Goal: Task Accomplishment & Management: Manage account settings

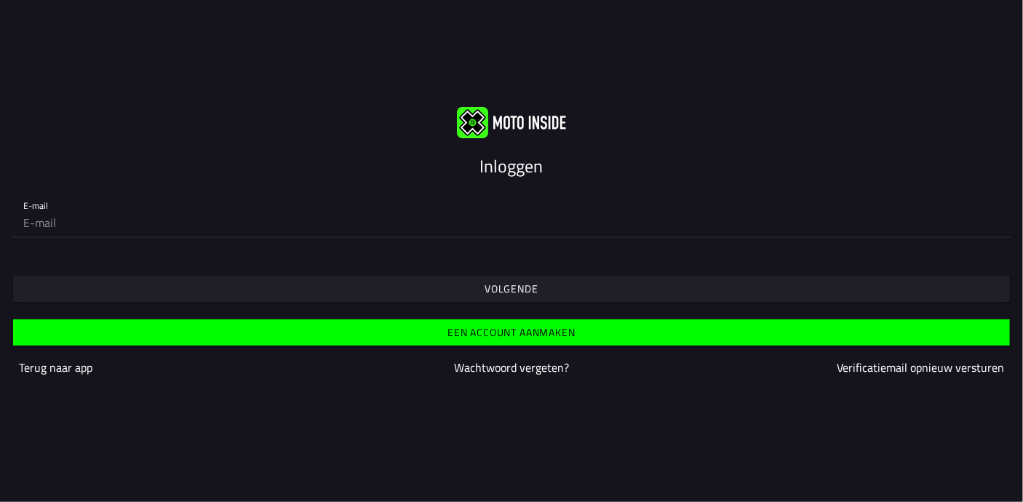
click at [181, 236] on input "email" at bounding box center [511, 222] width 977 height 29
type input "p.witbreuk@kpnmail.nl"
click at [0, 0] on slot "Volgende" at bounding box center [0, 0] width 0 height 0
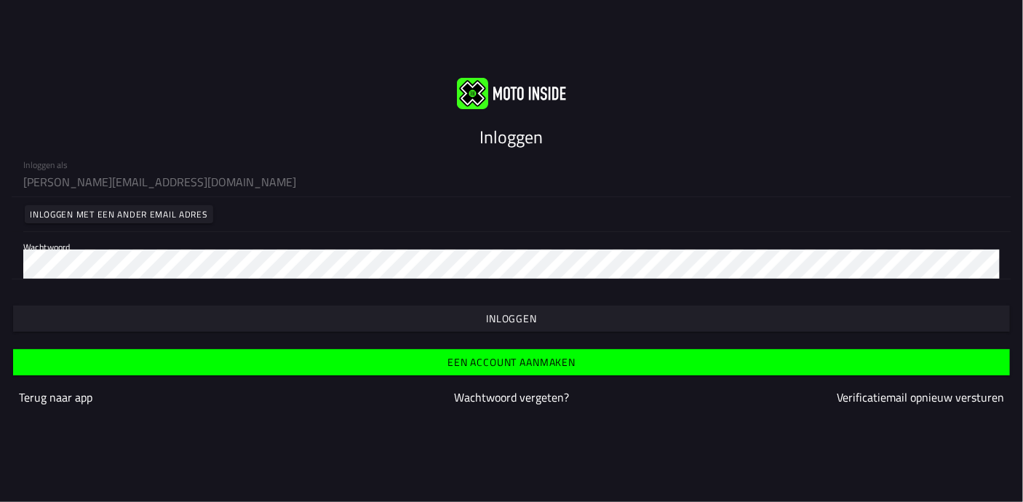
click at [0, 0] on slot "Inloggen" at bounding box center [0, 0] width 0 height 0
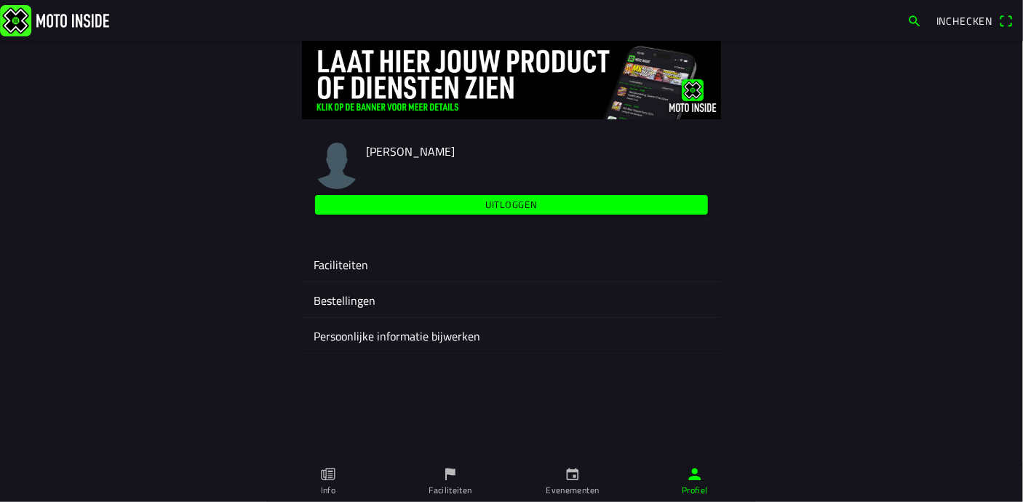
click at [338, 263] on ion-label "Faciliteiten" at bounding box center [512, 264] width 396 height 17
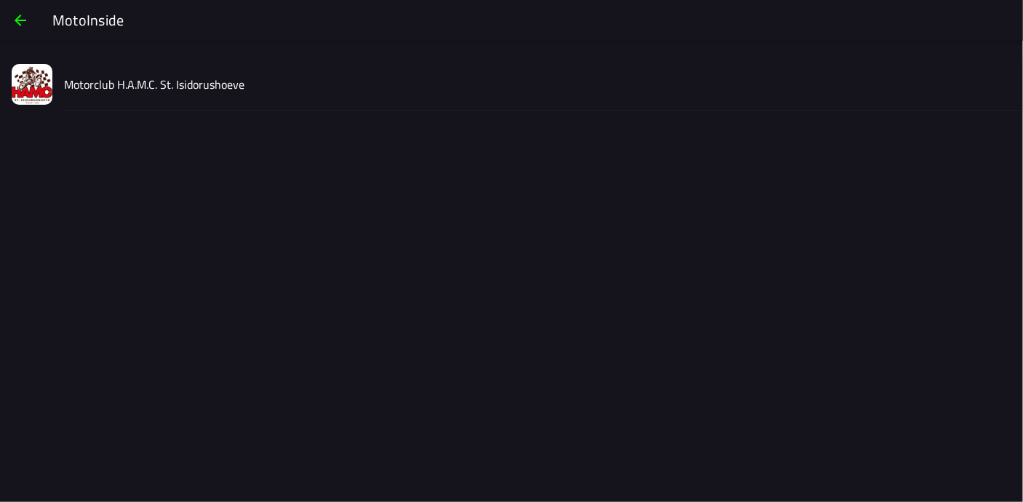
click at [0, 0] on slot "Motorclub H.A.M.C. St. Isidorushoeve" at bounding box center [0, 0] width 0 height 0
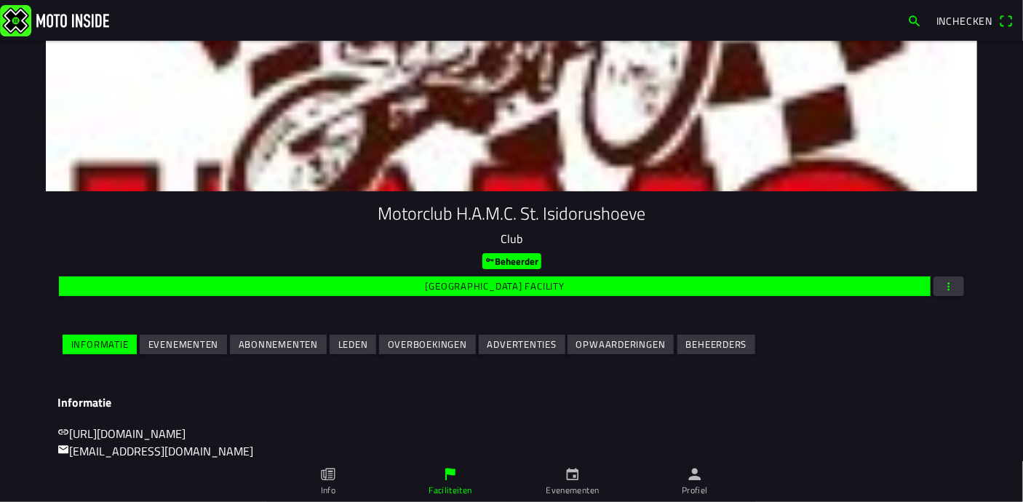
click at [0, 0] on slot "Evenementen" at bounding box center [0, 0] width 0 height 0
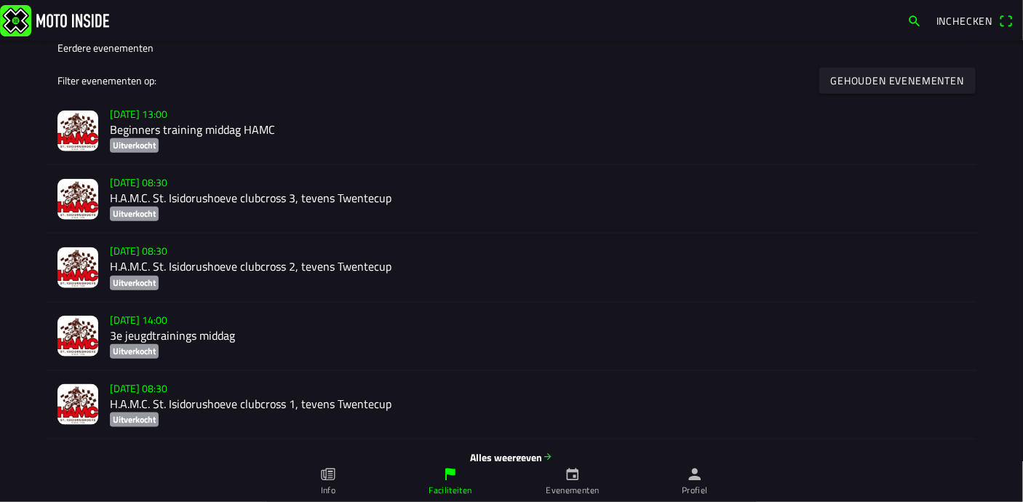
scroll to position [646, 0]
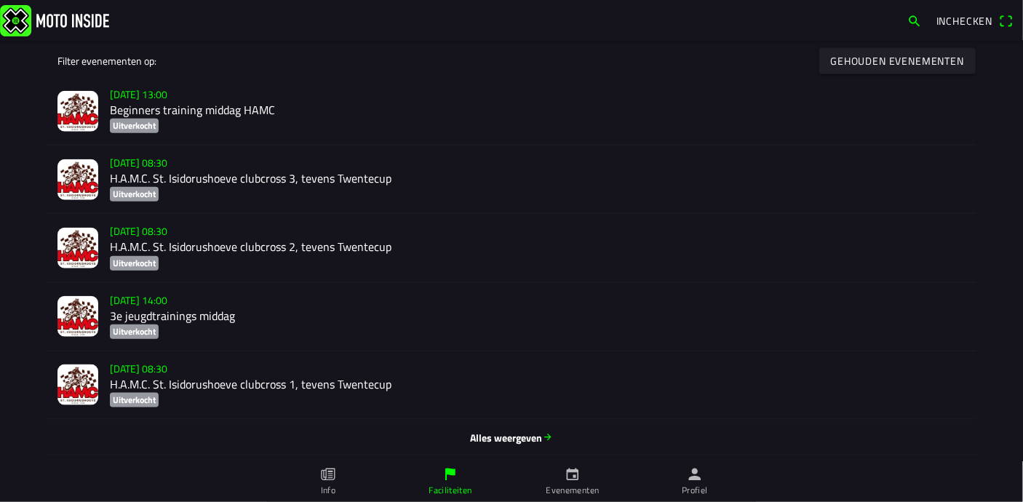
click at [175, 316] on h2 "3e jeugdtrainings middag" at bounding box center [538, 316] width 856 height 14
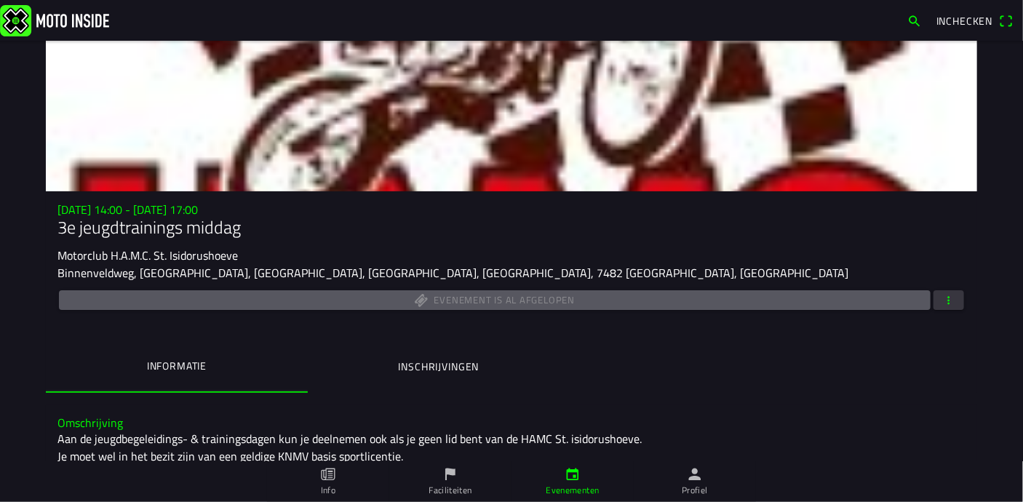
click at [944, 306] on span "button" at bounding box center [949, 300] width 13 height 20
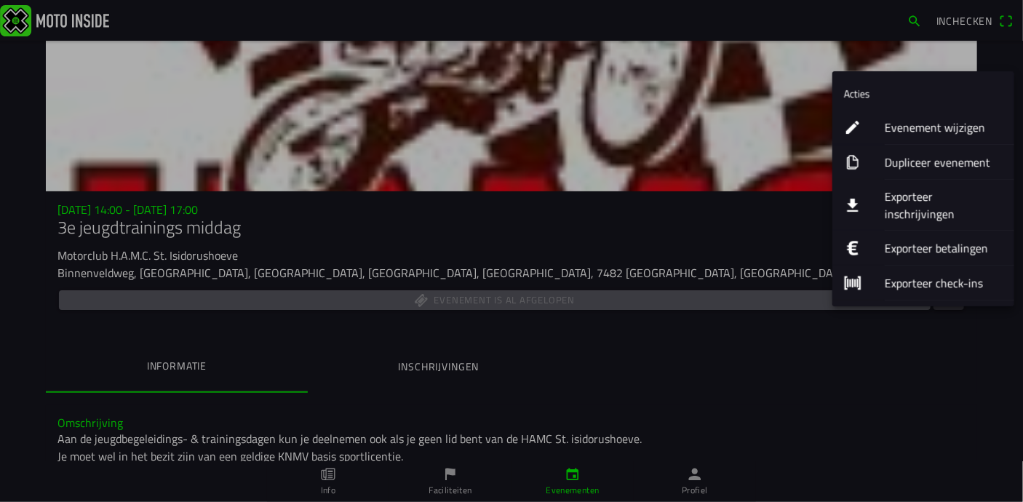
click at [914, 162] on ion-label "Dupliceer evenement" at bounding box center [944, 162] width 118 height 17
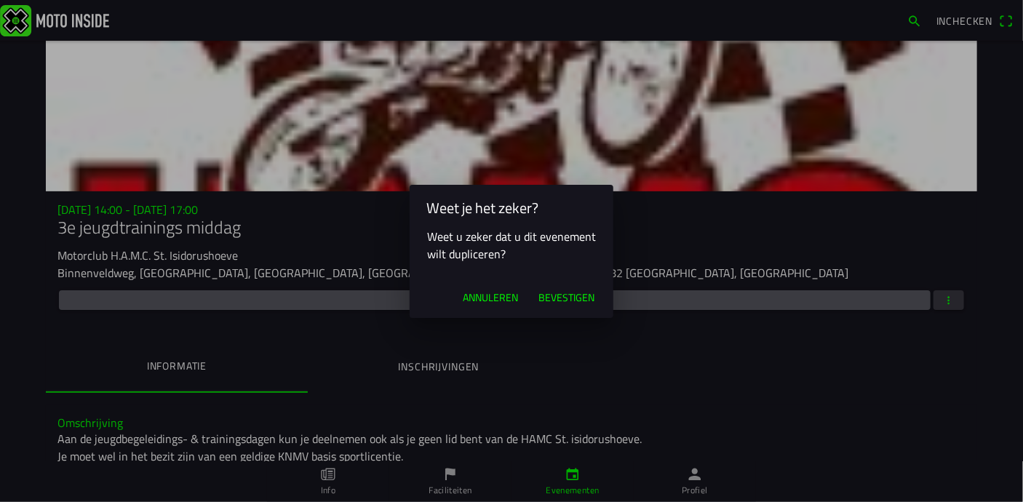
click at [565, 296] on span "Bevestigen" at bounding box center [567, 297] width 56 height 15
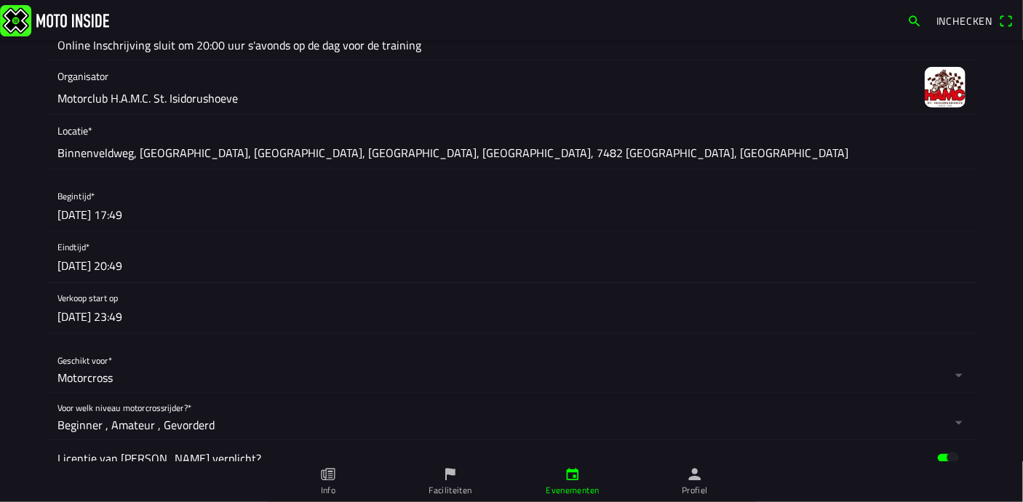
scroll to position [437, 0]
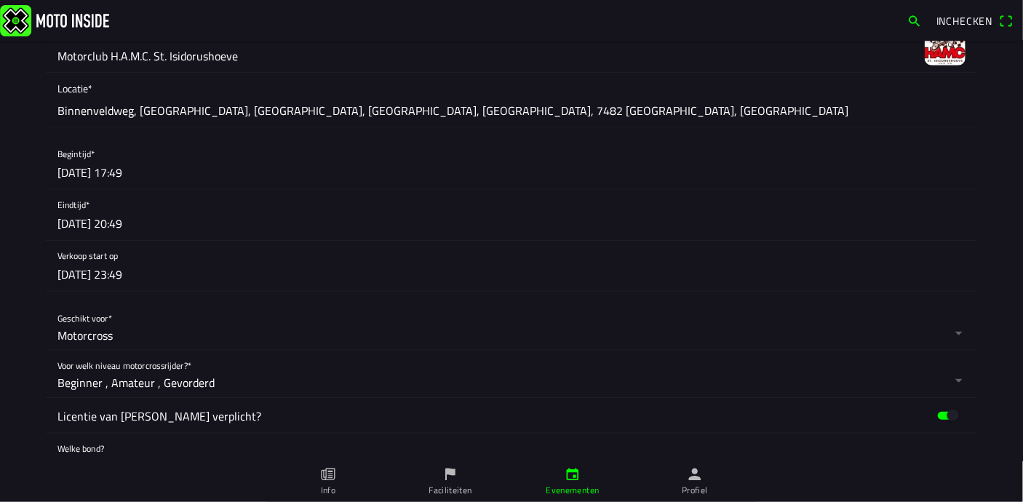
click at [79, 175] on button "button" at bounding box center [518, 164] width 920 height 50
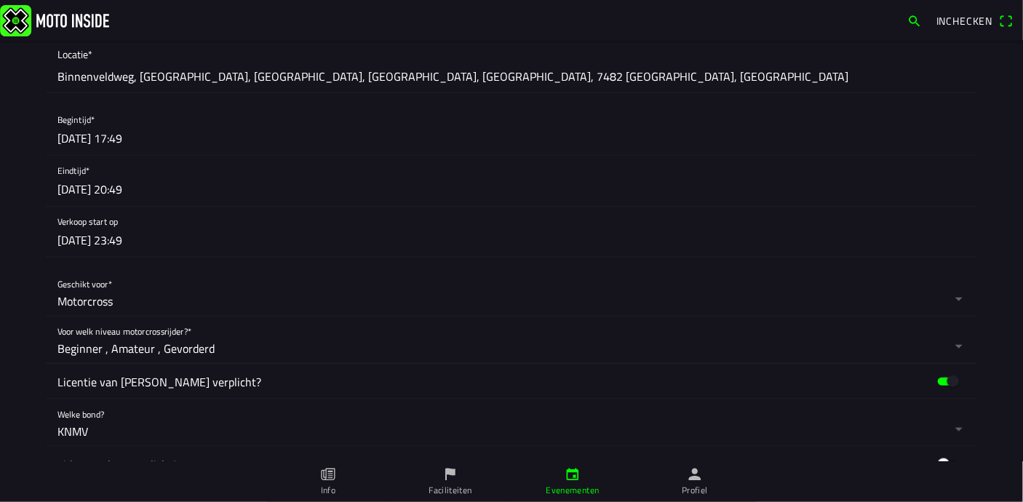
scroll to position [364, 0]
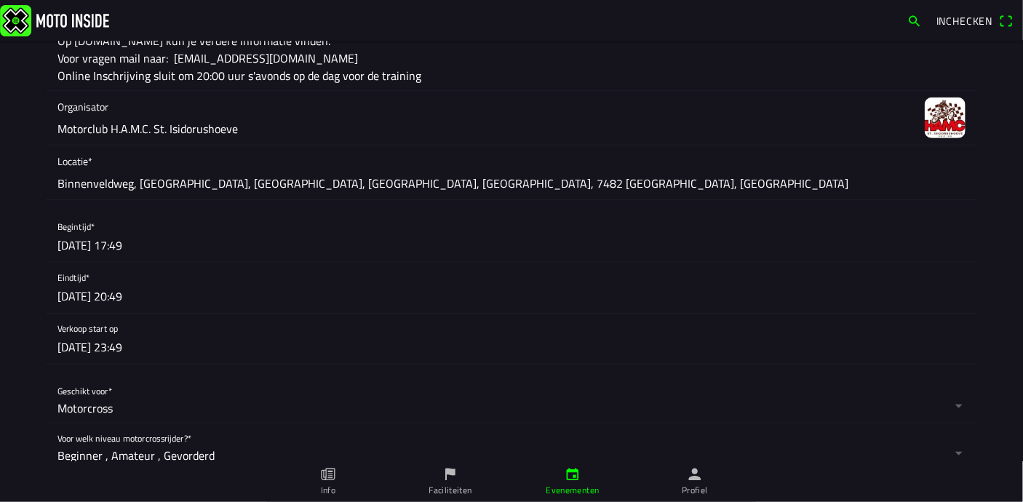
click at [97, 245] on button "button" at bounding box center [518, 237] width 920 height 50
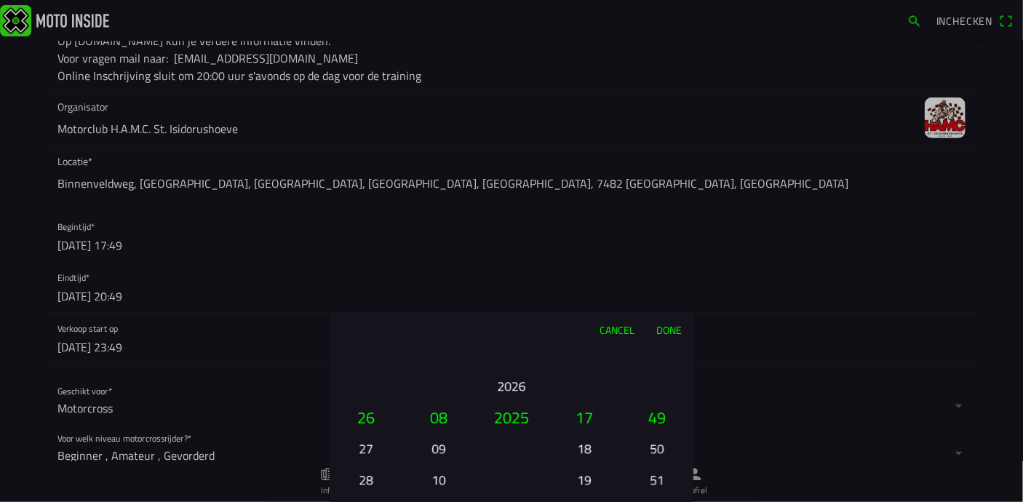
click at [440, 446] on button "09" at bounding box center [438, 448] width 49 height 25
click at [363, 341] on div "Cancel Done" at bounding box center [512, 330] width 364 height 32
click at [364, 349] on button "24" at bounding box center [365, 354] width 49 height 25
click at [364, 349] on button "22" at bounding box center [365, 354] width 49 height 25
click at [364, 349] on button "20" at bounding box center [365, 354] width 49 height 25
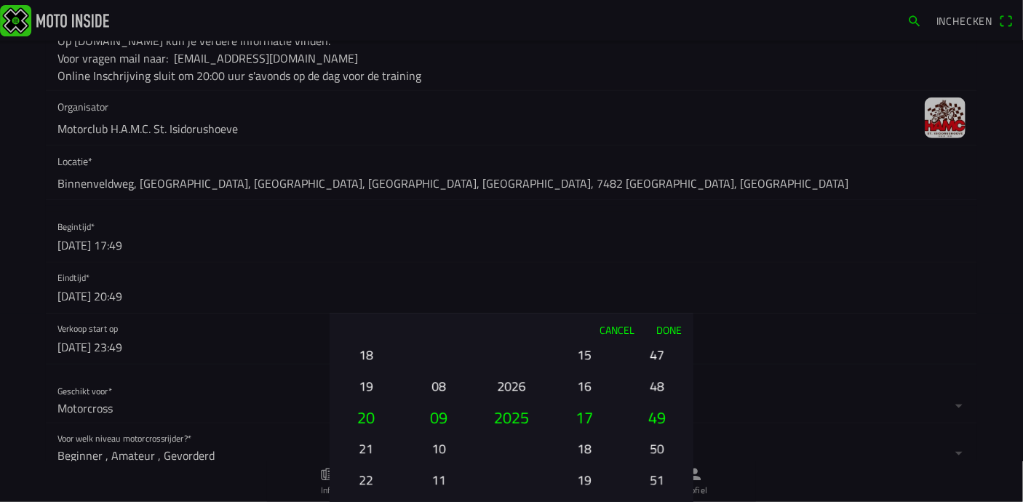
click at [364, 349] on button "18" at bounding box center [365, 354] width 49 height 25
click at [364, 349] on button "16" at bounding box center [365, 354] width 49 height 25
click at [364, 349] on button "14" at bounding box center [365, 354] width 49 height 25
click at [364, 349] on button "12" at bounding box center [365, 354] width 49 height 25
click at [364, 349] on button "10" at bounding box center [365, 354] width 49 height 25
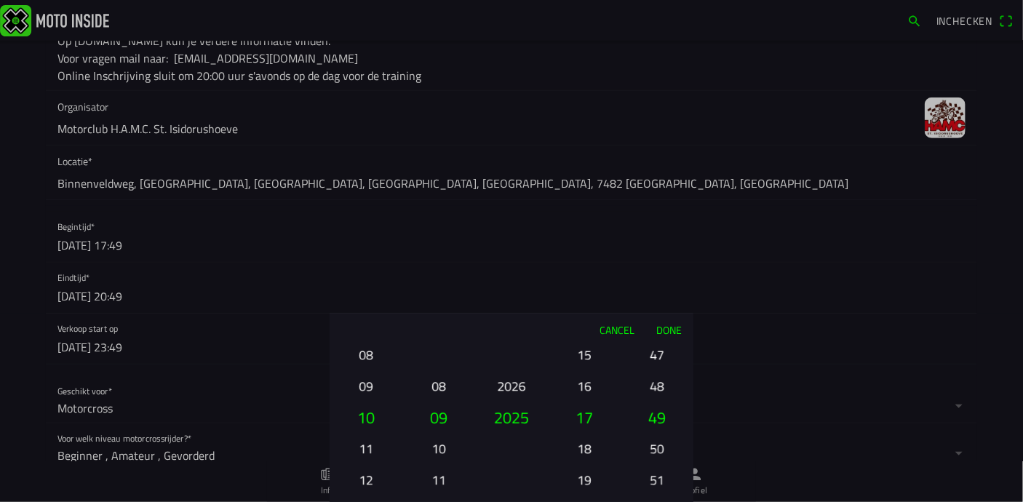
click at [364, 349] on button "08" at bounding box center [365, 354] width 49 height 25
click at [364, 349] on button "06" at bounding box center [365, 354] width 49 height 25
click at [364, 349] on button "04" at bounding box center [365, 354] width 49 height 25
click at [364, 384] on button "03" at bounding box center [365, 385] width 49 height 25
click at [587, 352] on button "15" at bounding box center [584, 354] width 49 height 25
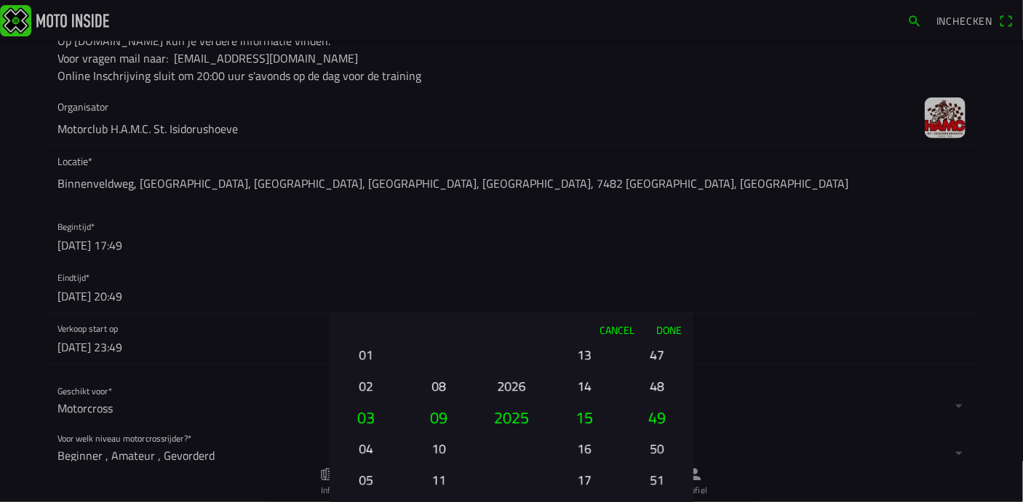
click at [587, 352] on button "13" at bounding box center [584, 354] width 49 height 25
click at [587, 352] on button "11" at bounding box center [584, 354] width 49 height 25
click at [590, 477] on button "13" at bounding box center [584, 479] width 49 height 25
click at [659, 350] on button "47" at bounding box center [657, 354] width 49 height 25
click at [659, 350] on button "45" at bounding box center [657, 354] width 49 height 25
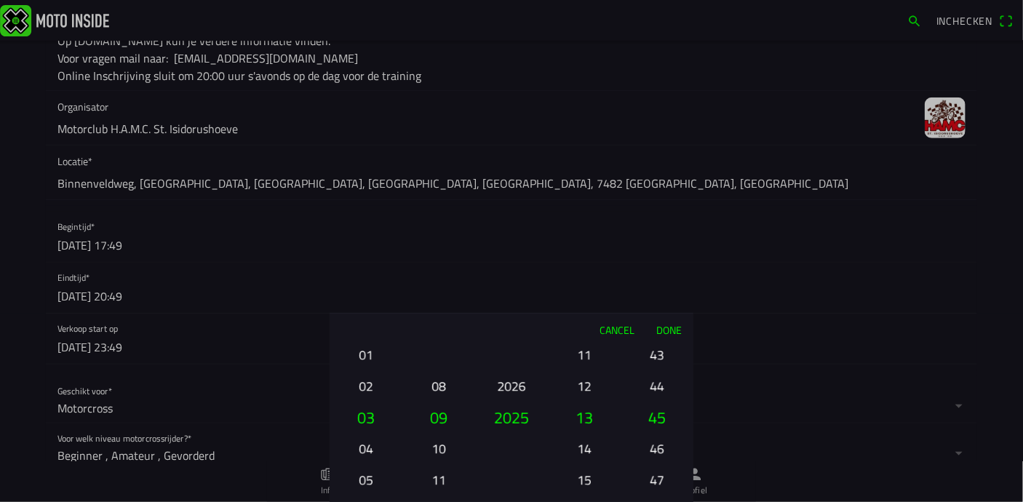
click at [659, 350] on button "43" at bounding box center [657, 354] width 49 height 25
click at [659, 350] on button "41" at bounding box center [657, 354] width 49 height 25
click at [659, 350] on button "39" at bounding box center [657, 354] width 49 height 25
click at [659, 350] on button "37" at bounding box center [657, 354] width 49 height 25
click at [659, 305] on button "35" at bounding box center [657, 292] width 49 height 25
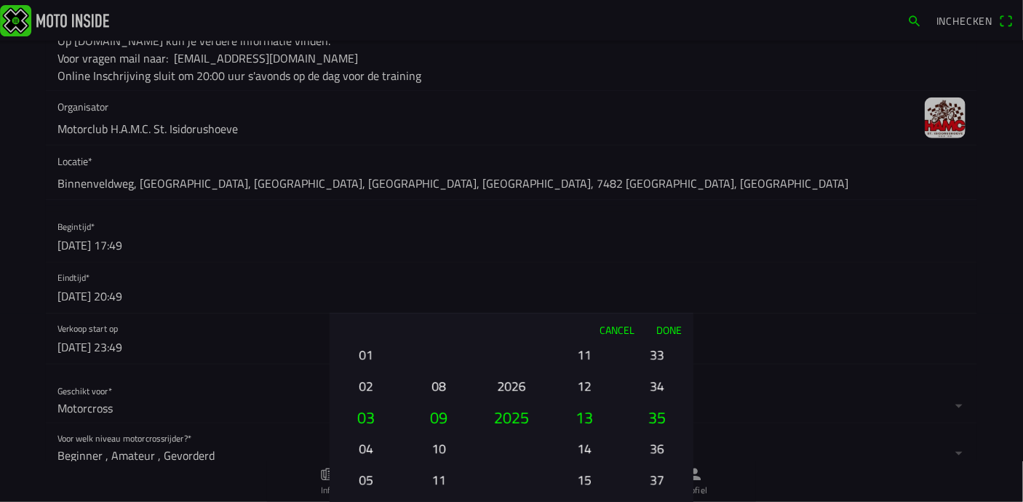
click at [659, 350] on button "33" at bounding box center [657, 354] width 49 height 25
click at [659, 350] on button "31" at bounding box center [657, 354] width 49 height 25
click at [659, 350] on button "29" at bounding box center [657, 354] width 49 height 25
click at [659, 350] on button "27" at bounding box center [657, 354] width 49 height 25
click at [659, 402] on div "00 01 02 03 04 05 06 07 08 09 10 11 12 13 14 15 16 17 18 19 20 21 22 23 24 25 2…" at bounding box center [657, 480] width 61 height 157
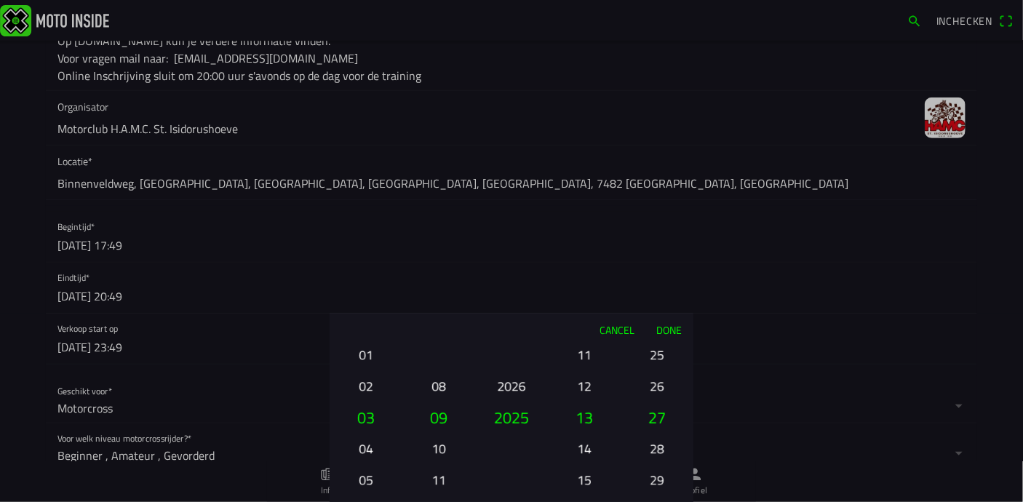
click at [659, 305] on button "23" at bounding box center [657, 292] width 49 height 25
click at [659, 350] on button "21" at bounding box center [657, 354] width 49 height 25
click at [659, 402] on div "00 01 02 03 04 05 06 07 08 09 10 11 12 13 14 15 16 17 18 19 20 21 22 23 24 25 2…" at bounding box center [657, 480] width 61 height 157
click at [659, 350] on button "15" at bounding box center [657, 354] width 49 height 25
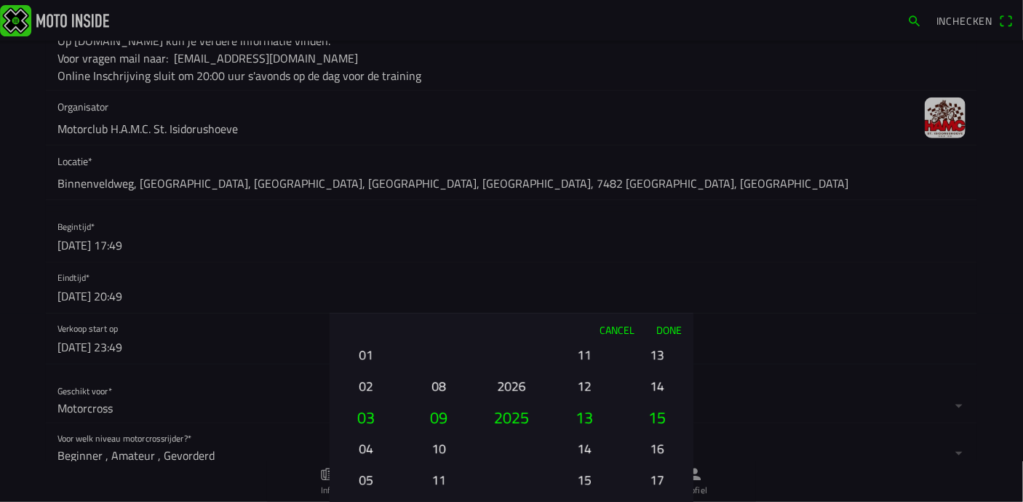
click at [659, 350] on button "13" at bounding box center [657, 354] width 49 height 25
click at [659, 402] on div "00 01 02 03 04 05 06 07 08 09 10 11 12 13 14 15 16 17 18 19 20 21 22 23 24 25 2…" at bounding box center [657, 480] width 61 height 157
click at [659, 350] on button "09" at bounding box center [657, 354] width 49 height 25
click at [659, 350] on button "07" at bounding box center [657, 354] width 49 height 25
click at [659, 350] on button "05" at bounding box center [657, 354] width 49 height 25
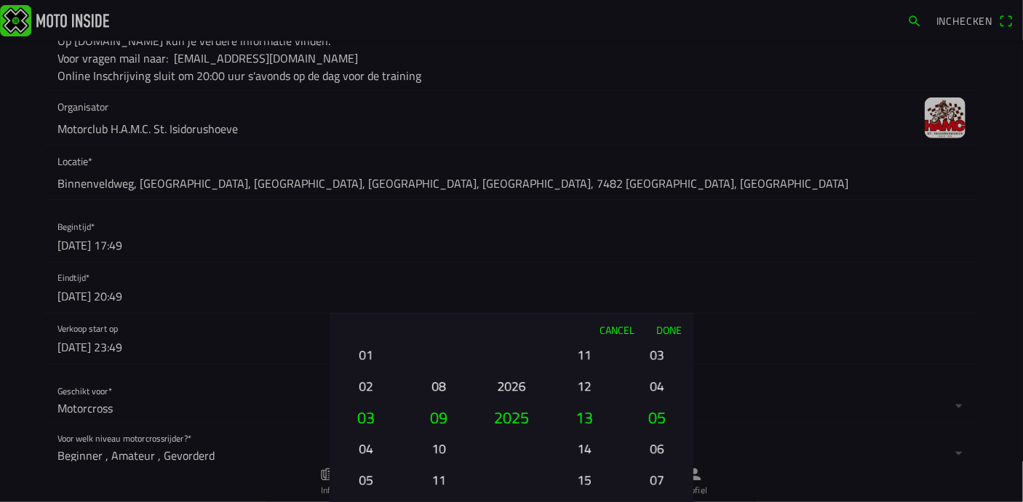
click at [659, 350] on button "03" at bounding box center [657, 354] width 49 height 25
click at [659, 350] on button "01" at bounding box center [657, 354] width 49 height 25
click at [659, 350] on ion-picker-column "00 01 02 03 04 05 06 07 08 09 10 11 12 13 14 15 16 17 18 19 20 21 22 23 24 25 2…" at bounding box center [657, 424] width 73 height 157
click at [653, 385] on button "00" at bounding box center [657, 385] width 49 height 25
click at [676, 328] on button "Done" at bounding box center [670, 330] width 48 height 32
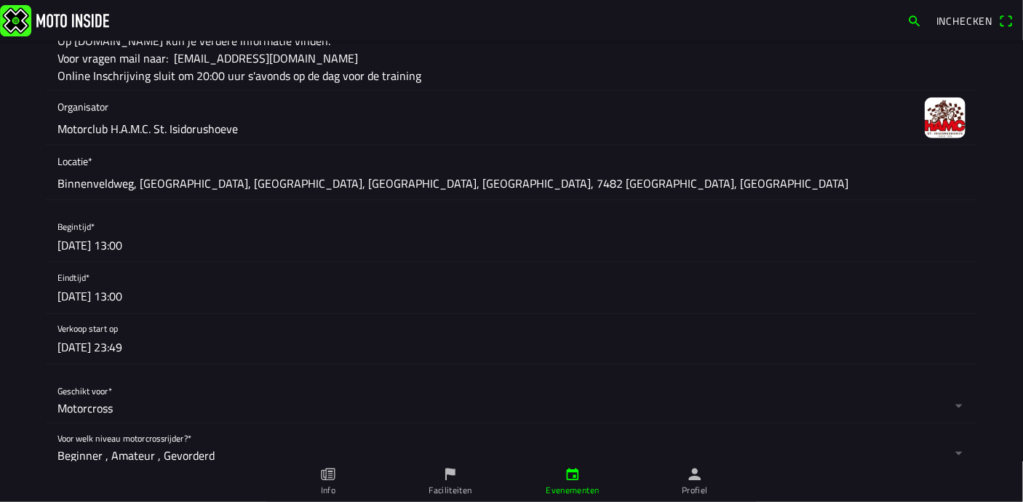
click at [134, 297] on button "button" at bounding box center [518, 288] width 920 height 50
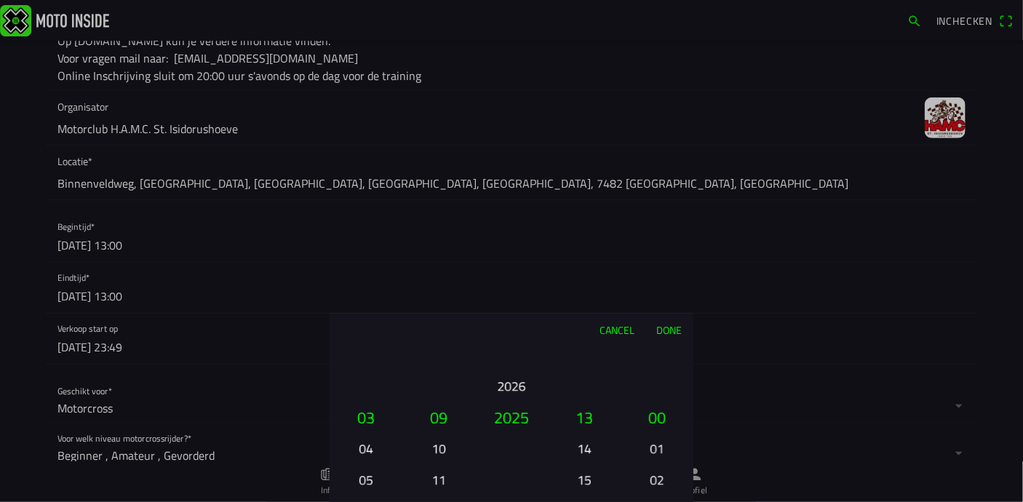
click at [591, 475] on button "15" at bounding box center [584, 479] width 49 height 25
click at [590, 473] on button "17" at bounding box center [584, 479] width 49 height 25
click at [677, 330] on button "Done" at bounding box center [670, 330] width 48 height 32
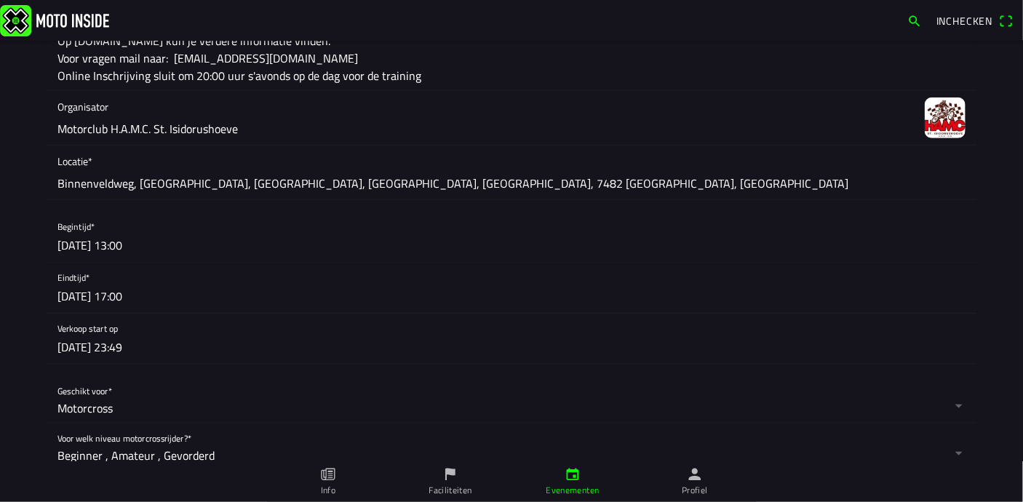
click at [83, 346] on button "button" at bounding box center [518, 339] width 920 height 50
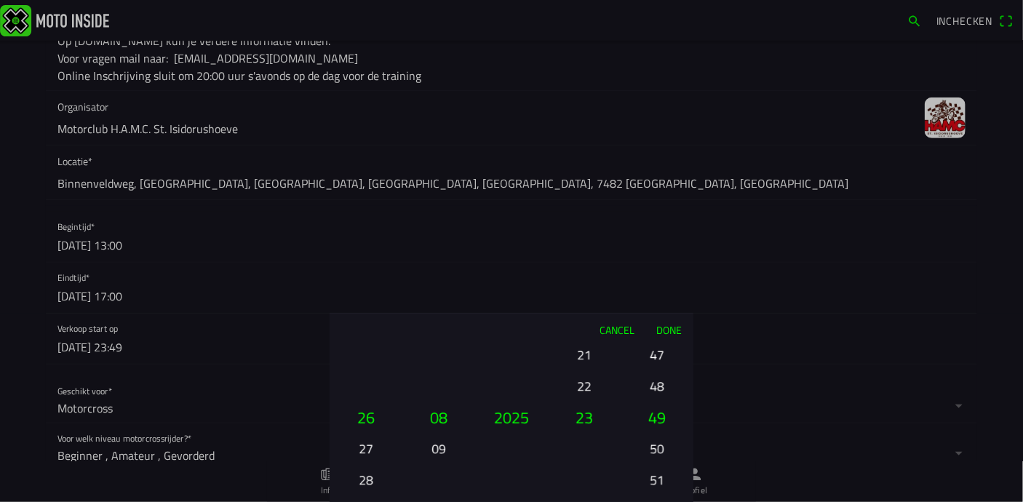
click at [589, 387] on button "22" at bounding box center [584, 385] width 49 height 25
click at [660, 357] on button "47" at bounding box center [657, 354] width 49 height 25
click at [660, 357] on button "45" at bounding box center [657, 354] width 49 height 25
click at [660, 357] on button "43" at bounding box center [657, 354] width 49 height 25
click at [660, 402] on div "00 01 02 03 04 05 06 07 08 09 10 11 12 13 14 15 16 17 18 19 20 21 22 23 24 25 2…" at bounding box center [657, 480] width 61 height 157
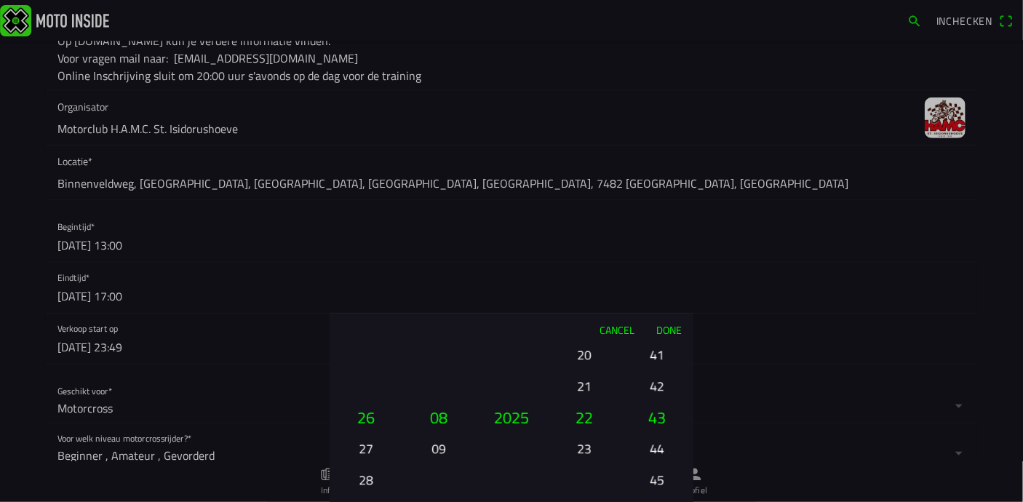
click at [660, 402] on div "00 01 02 03 04 05 06 07 08 09 10 11 12 13 14 15 16 17 18 19 20 21 22 23 24 25 2…" at bounding box center [657, 480] width 61 height 157
click at [660, 356] on button "35" at bounding box center [657, 354] width 49 height 25
click at [660, 356] on ion-picker-column "00 01 02 03 04 05 06 07 08 09 10 11 12 13 14 15 16 17 18 19 20 21 22 23 24 25 2…" at bounding box center [657, 424] width 73 height 157
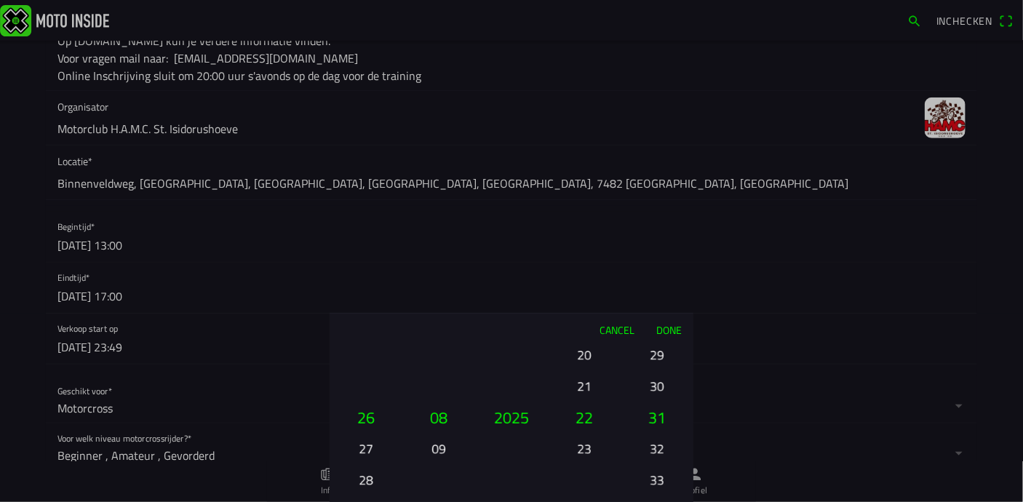
click at [660, 356] on button "29" at bounding box center [657, 354] width 49 height 25
click at [660, 356] on button "27" at bounding box center [657, 354] width 49 height 25
click at [660, 356] on button "25" at bounding box center [657, 354] width 49 height 25
click at [660, 356] on button "23" at bounding box center [657, 354] width 49 height 25
click at [660, 356] on ion-picker-column "00 01 02 03 04 05 06 07 08 09 10 11 12 13 14 15 16 17 18 19 20 21 22 23 24 25 2…" at bounding box center [657, 424] width 73 height 157
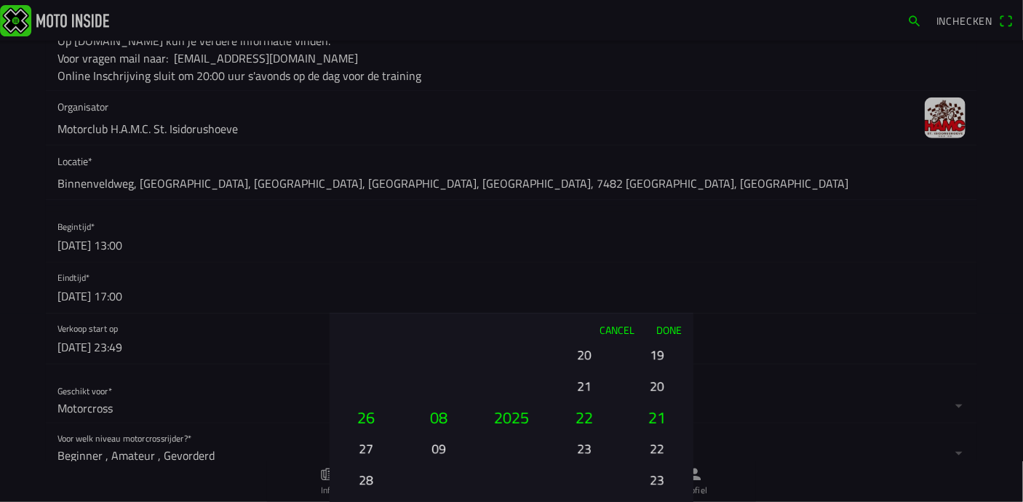
click at [660, 356] on button "19" at bounding box center [657, 354] width 49 height 25
click at [660, 402] on div "00 01 02 03 04 05 06 07 08 09 10 11 12 13 14 15 16 17 18 19 20 21 22 23 24 25 2…" at bounding box center [657, 480] width 61 height 157
click at [660, 356] on button "15" at bounding box center [657, 354] width 49 height 25
click at [660, 356] on button "13" at bounding box center [657, 354] width 49 height 25
click at [660, 356] on ion-picker-column "00 01 02 03 04 05 06 07 08 09 10 11 12 13 14 15 16 17 18 19 20 21 22 23 24 25 2…" at bounding box center [657, 424] width 73 height 157
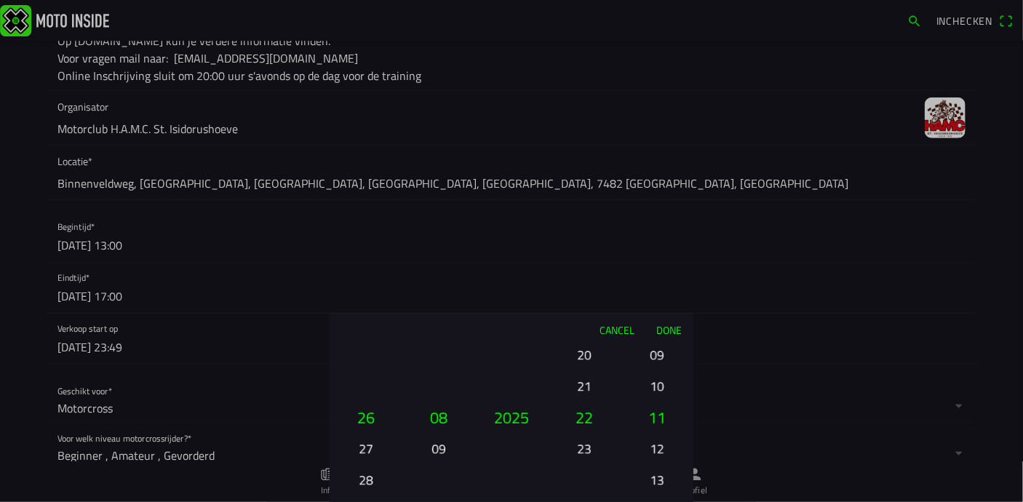
click at [660, 356] on ion-picker-column "00 01 02 03 04 05 06 07 08 09 10 11 12 13 14 15 16 17 18 19 20 21 22 23 24 25 2…" at bounding box center [657, 424] width 73 height 157
click at [660, 356] on button "03" at bounding box center [657, 354] width 49 height 25
click at [660, 356] on button "01" at bounding box center [657, 354] width 49 height 25
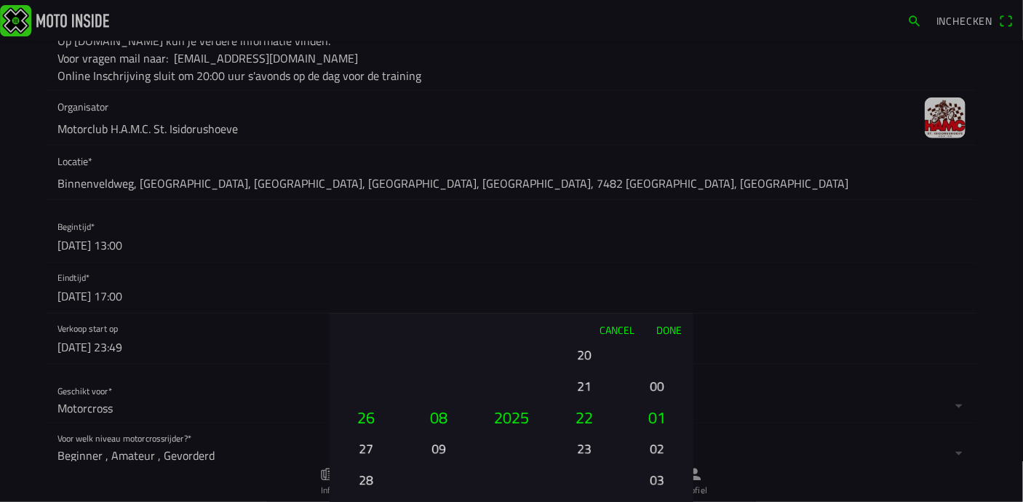
click at [657, 387] on button "00" at bounding box center [657, 385] width 49 height 25
click at [667, 325] on button "Done" at bounding box center [670, 330] width 48 height 32
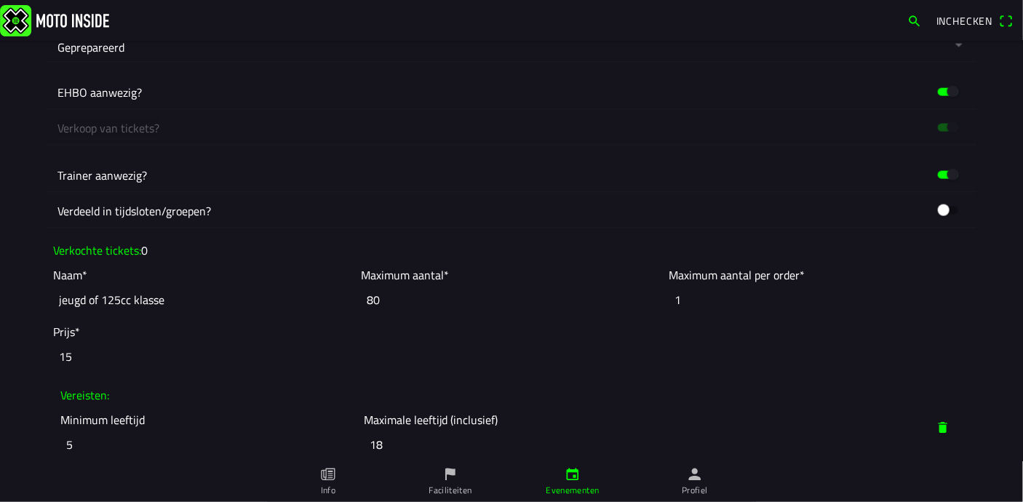
scroll to position [946, 0]
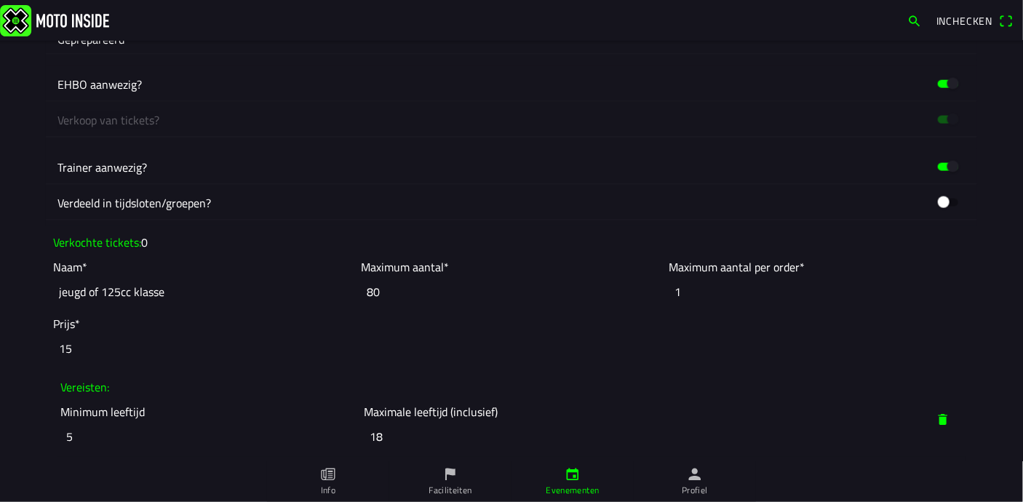
click at [368, 293] on input "80" at bounding box center [511, 292] width 301 height 32
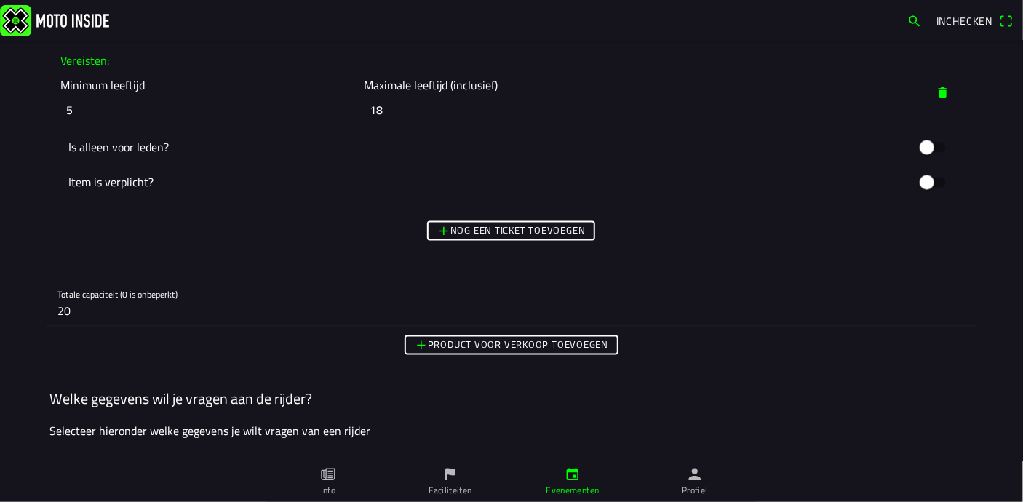
scroll to position [1310, 0]
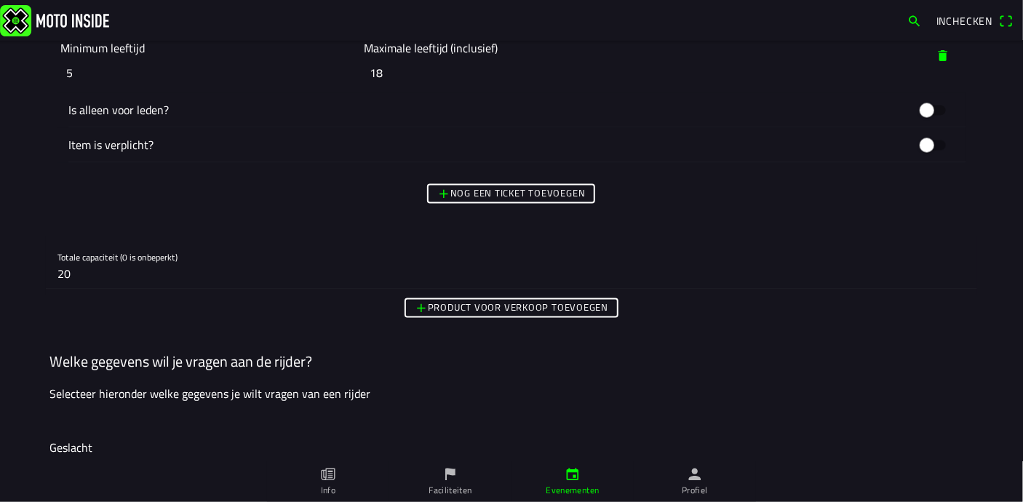
type input "0"
click at [76, 277] on input "20" at bounding box center [512, 274] width 908 height 29
type input "2"
type input "0"
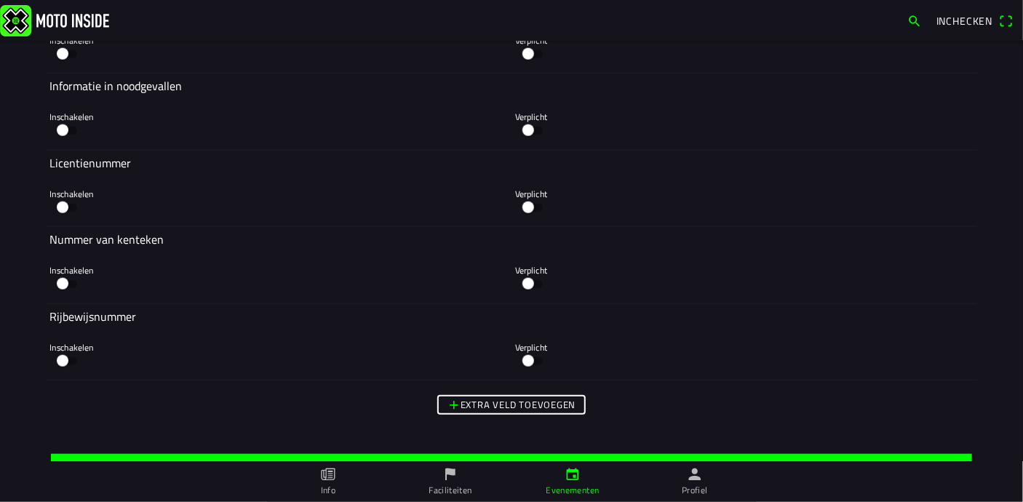
scroll to position [3156, 0]
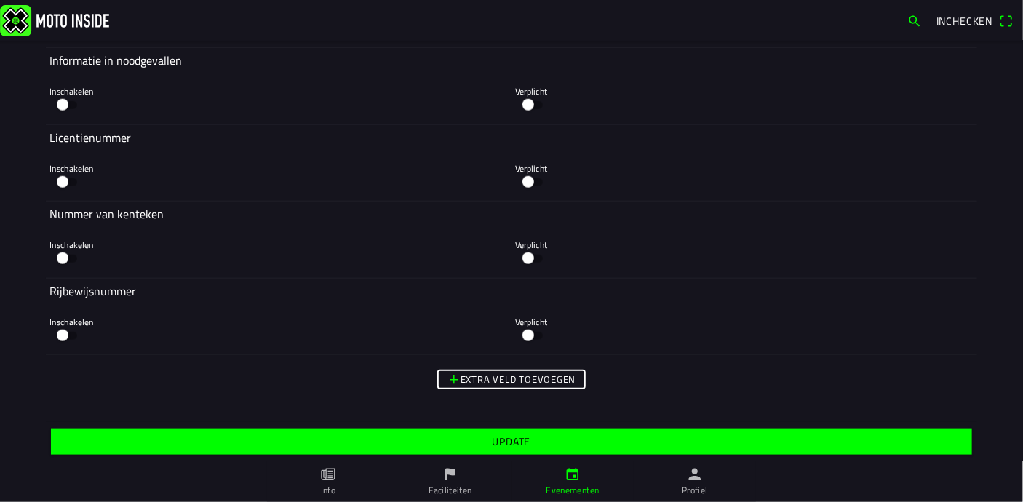
click at [0, 0] on slot "Update" at bounding box center [0, 0] width 0 height 0
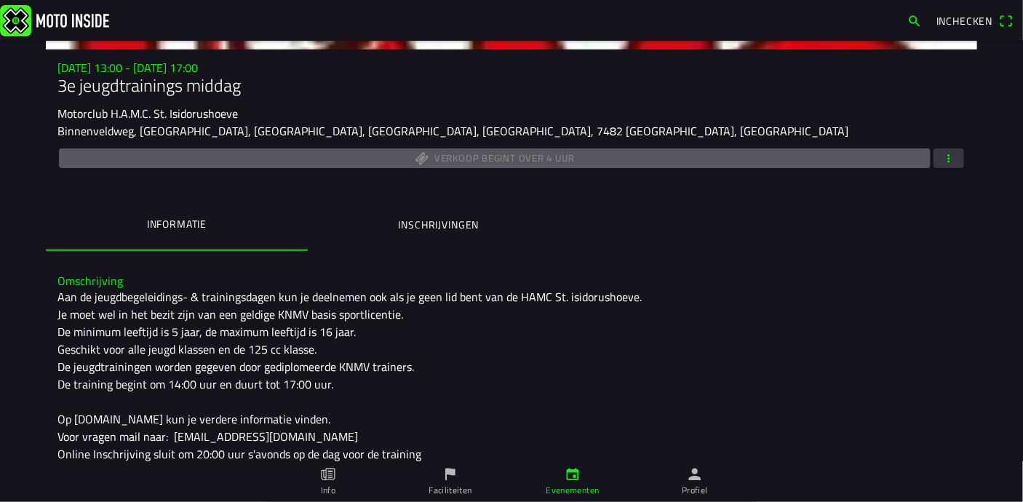
scroll to position [221, 0]
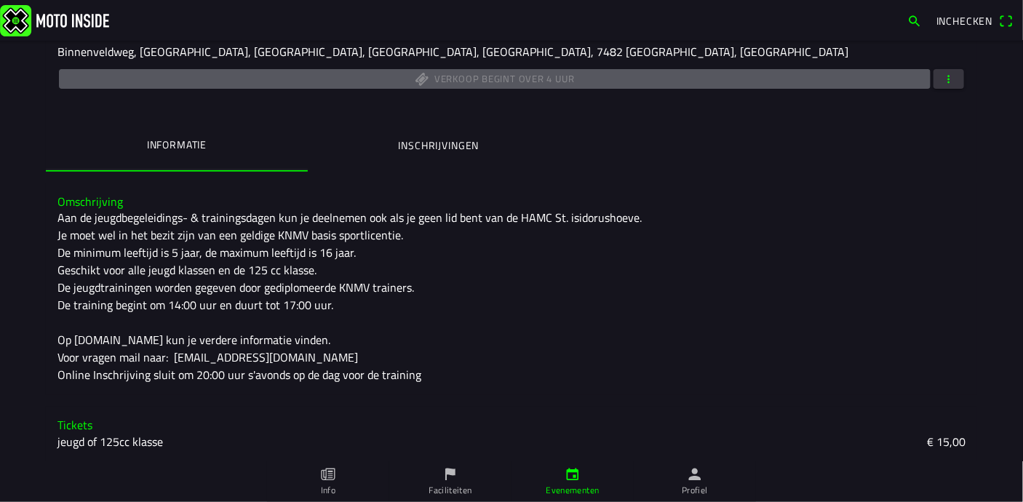
click at [943, 79] on span "button" at bounding box center [949, 79] width 13 height 20
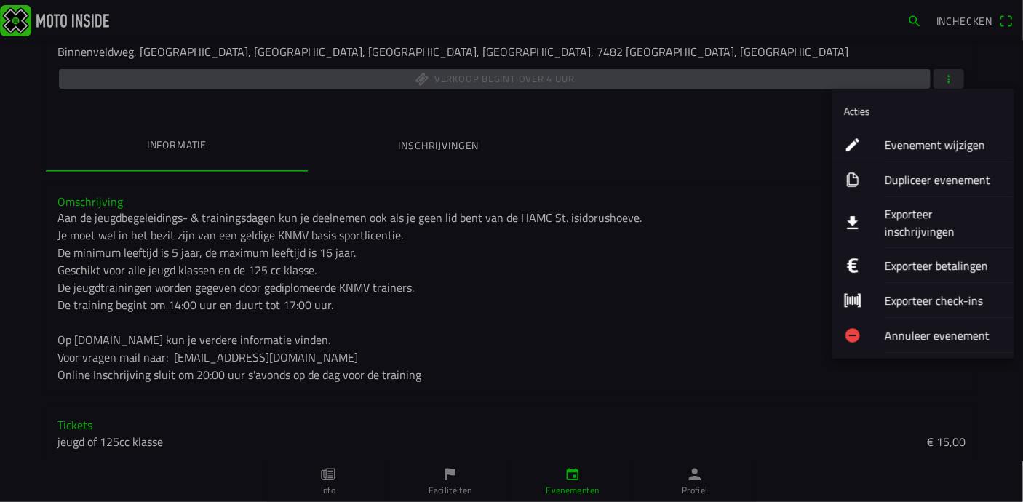
click at [922, 145] on ion-label "Evenement wijzigen" at bounding box center [944, 144] width 118 height 17
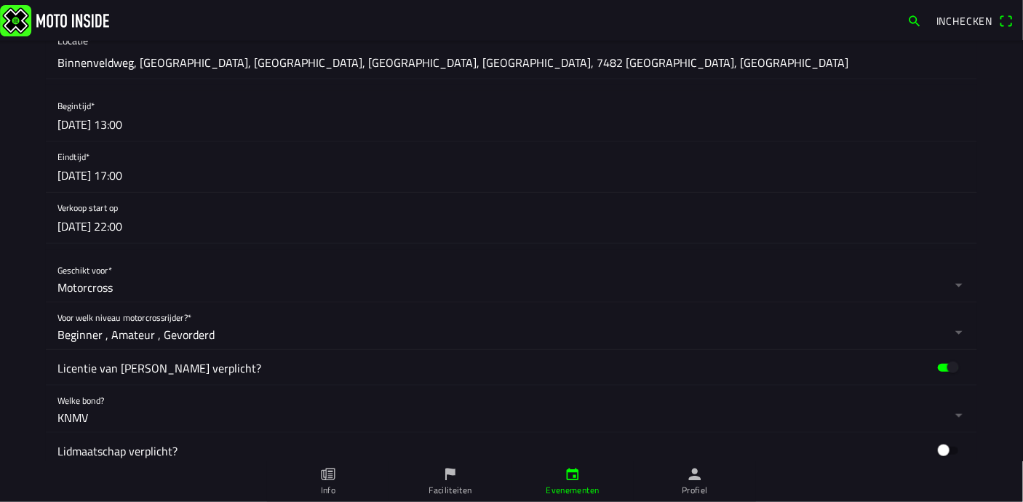
scroll to position [480, 0]
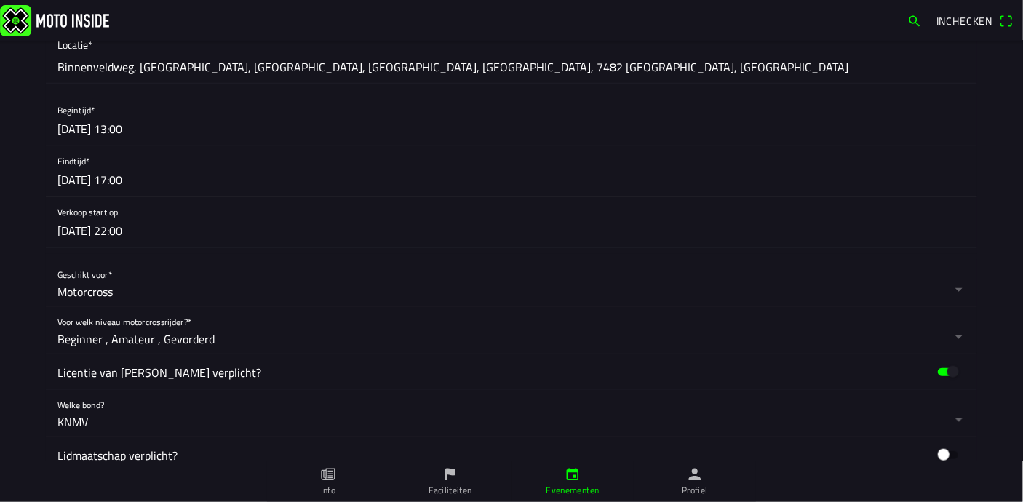
click at [135, 229] on button "button" at bounding box center [518, 222] width 920 height 50
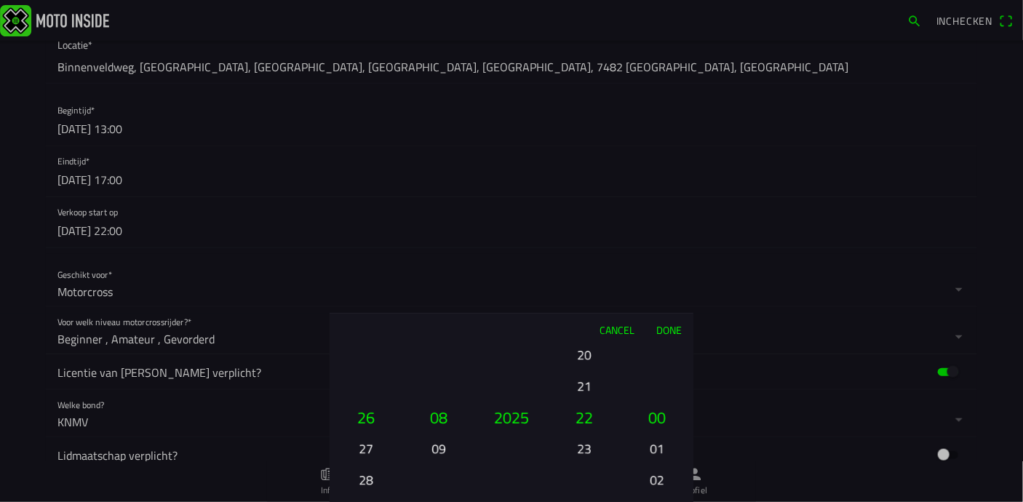
click at [587, 355] on button "20" at bounding box center [584, 354] width 49 height 25
click at [587, 386] on button "19" at bounding box center [584, 385] width 49 height 25
click at [670, 326] on button "Done" at bounding box center [670, 330] width 48 height 32
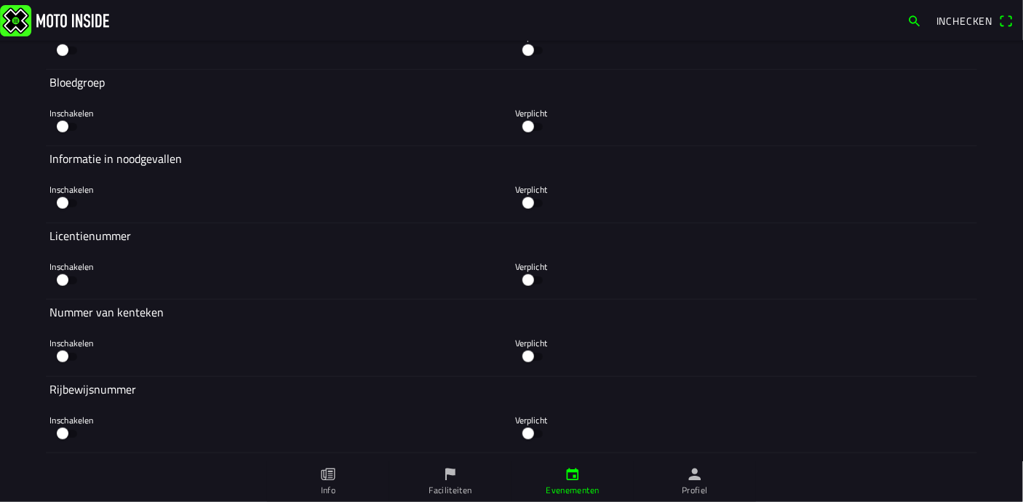
scroll to position [3156, 0]
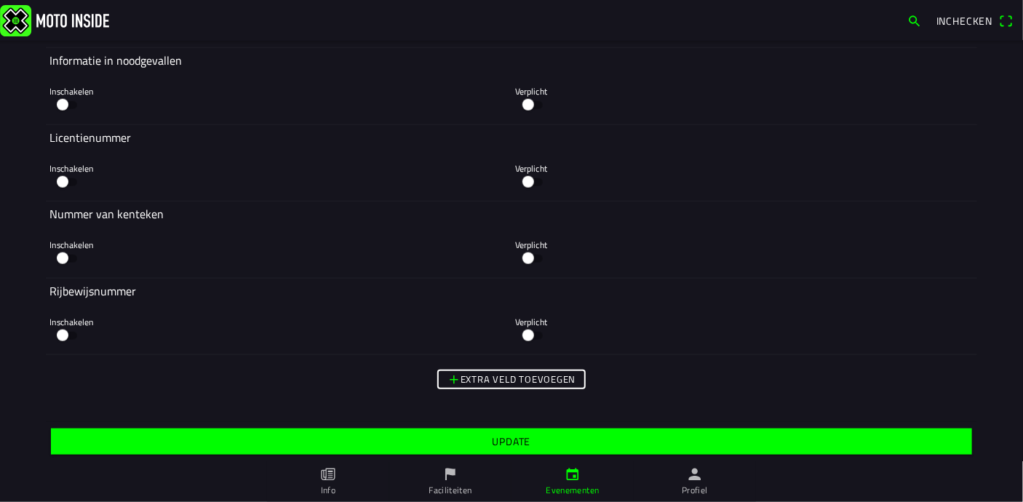
click at [0, 0] on slot "Update" at bounding box center [0, 0] width 0 height 0
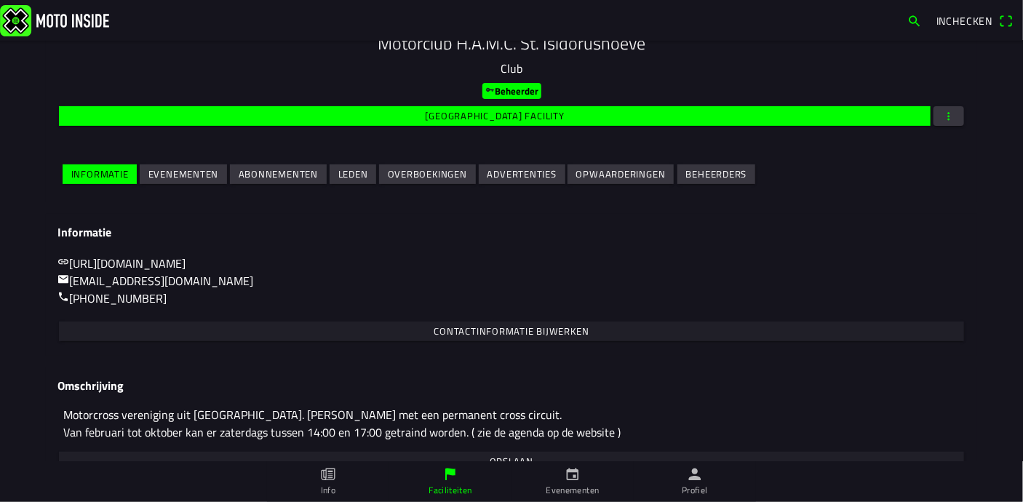
scroll to position [195, 0]
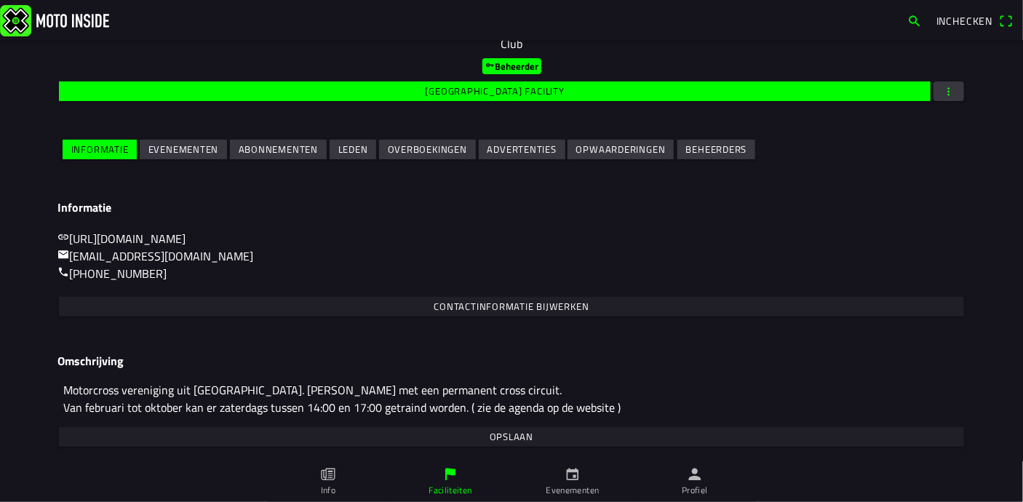
click at [0, 0] on slot "Evenementen" at bounding box center [0, 0] width 0 height 0
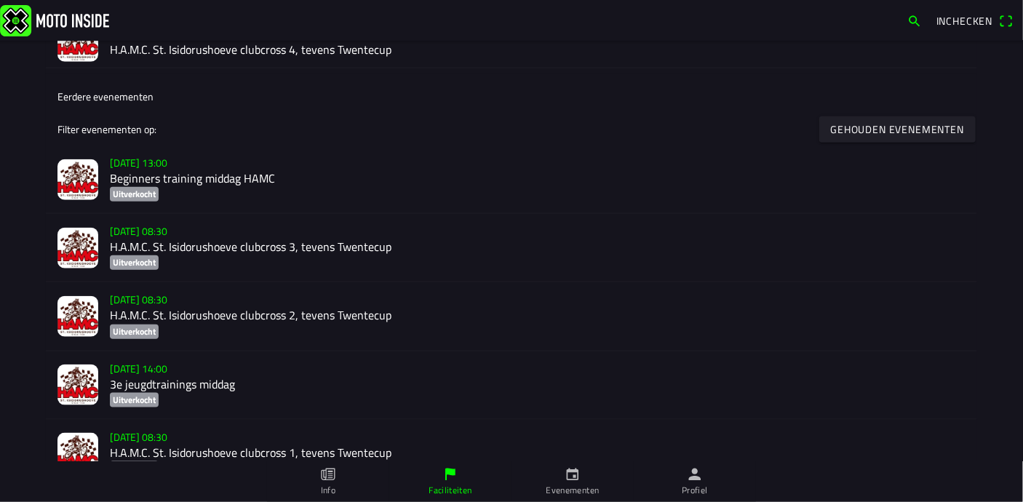
scroll to position [700, 0]
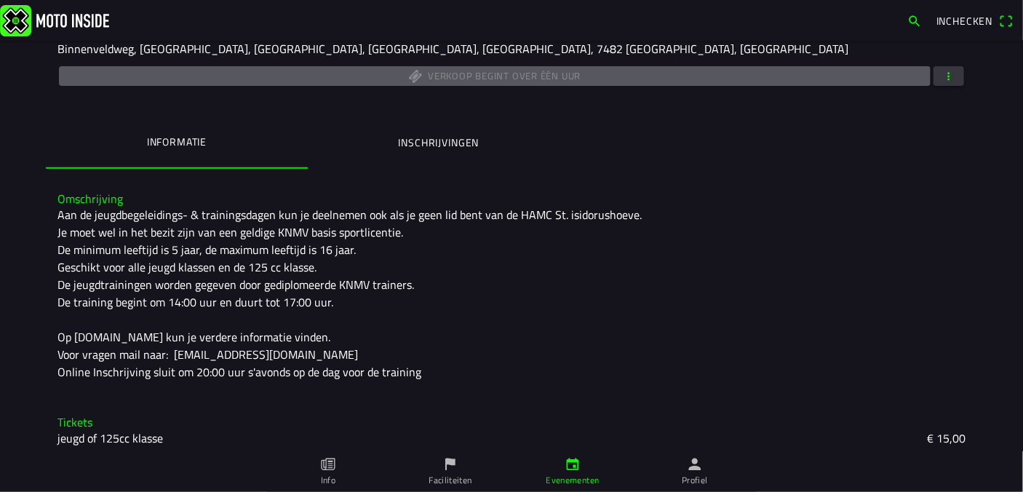
scroll to position [229, 0]
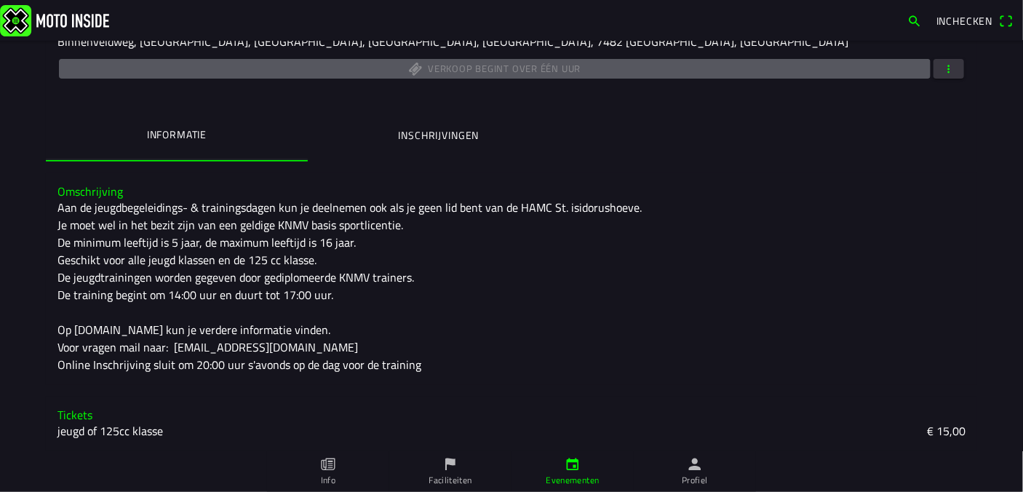
click at [952, 71] on button "button" at bounding box center [949, 69] width 31 height 20
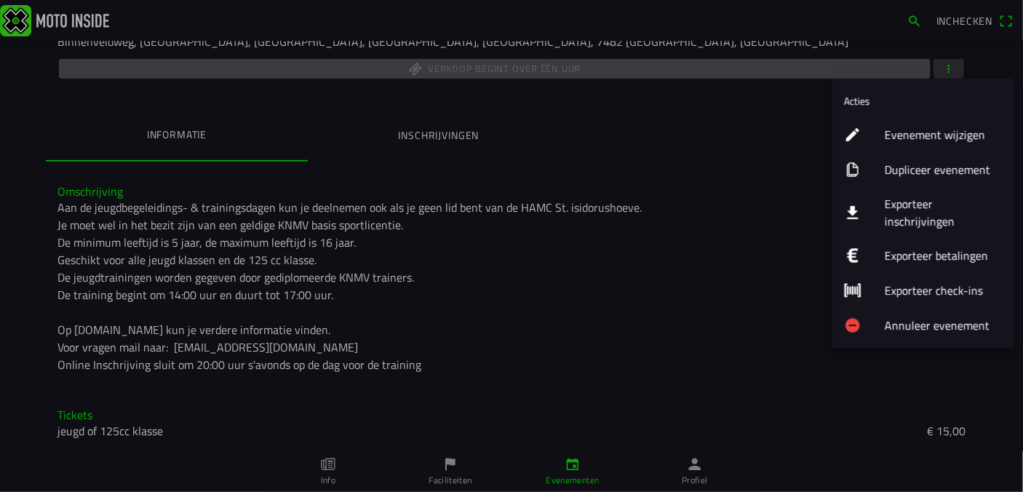
click at [963, 136] on ion-label "Evenement wijzigen" at bounding box center [944, 134] width 118 height 17
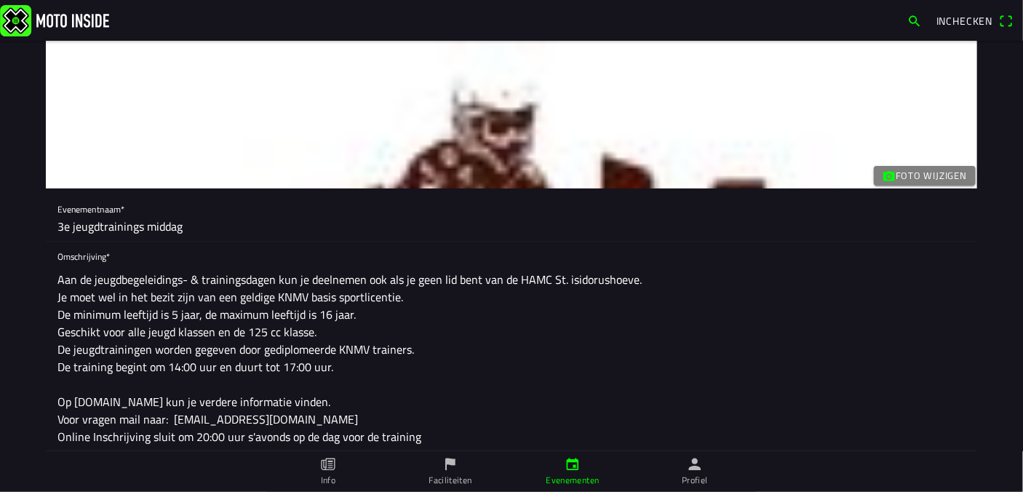
click at [338, 372] on textarea "Aan de jeugdbegeleidings- & trainingsdagen kun je deelnemen ook als je geen lid…" at bounding box center [512, 358] width 908 height 186
click at [491, 369] on textarea "Aan de jeugdbegeleidings- & trainingsdagen kun je deelnemen ook als je geen lid…" at bounding box center [512, 358] width 908 height 186
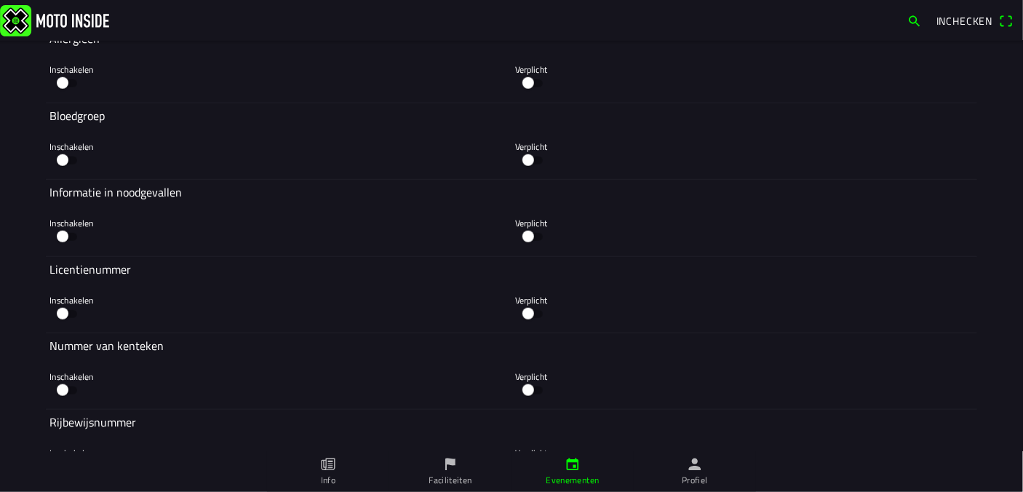
scroll to position [3164, 0]
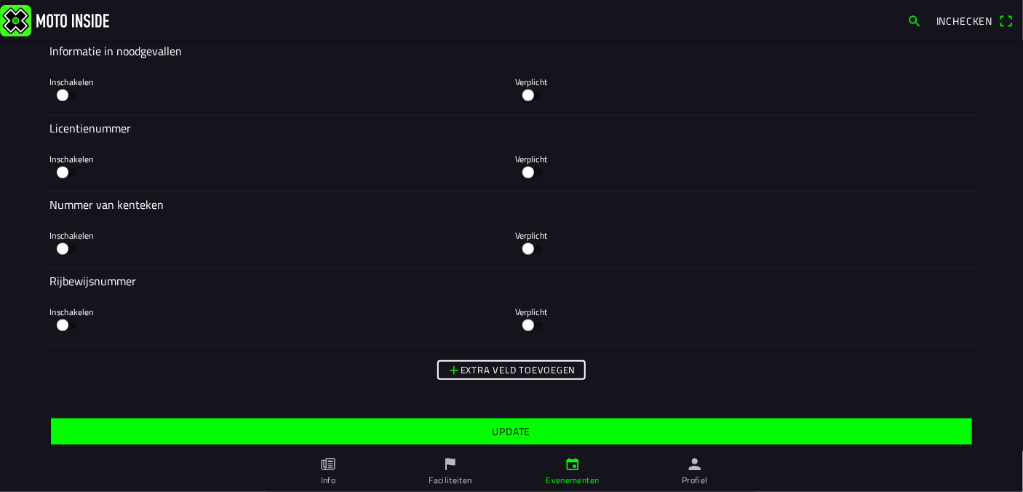
type textarea "Aan de jeugdbegeleidings- & trainingsdagen kun je deelnemen ook als je geen lid…"
click at [0, 0] on slot "Update" at bounding box center [0, 0] width 0 height 0
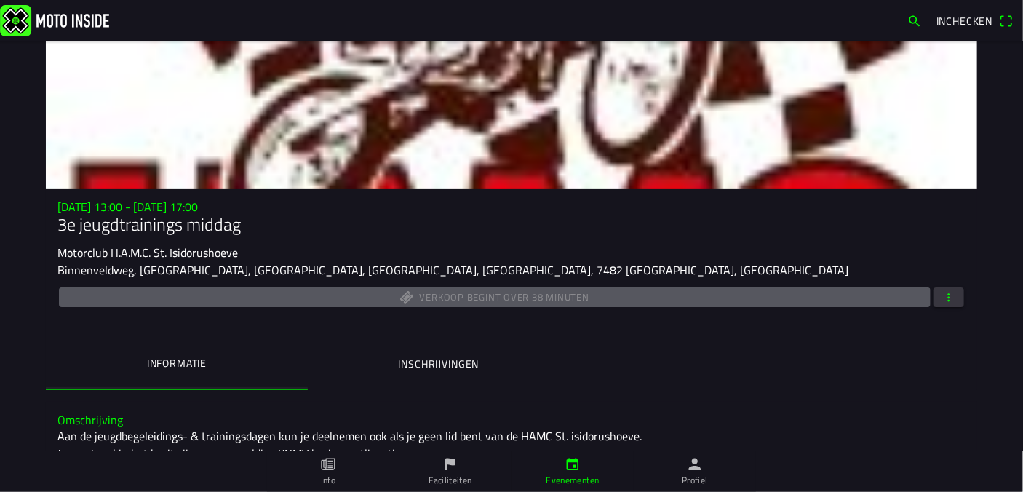
scroll to position [229, 0]
